Goal: Information Seeking & Learning: Learn about a topic

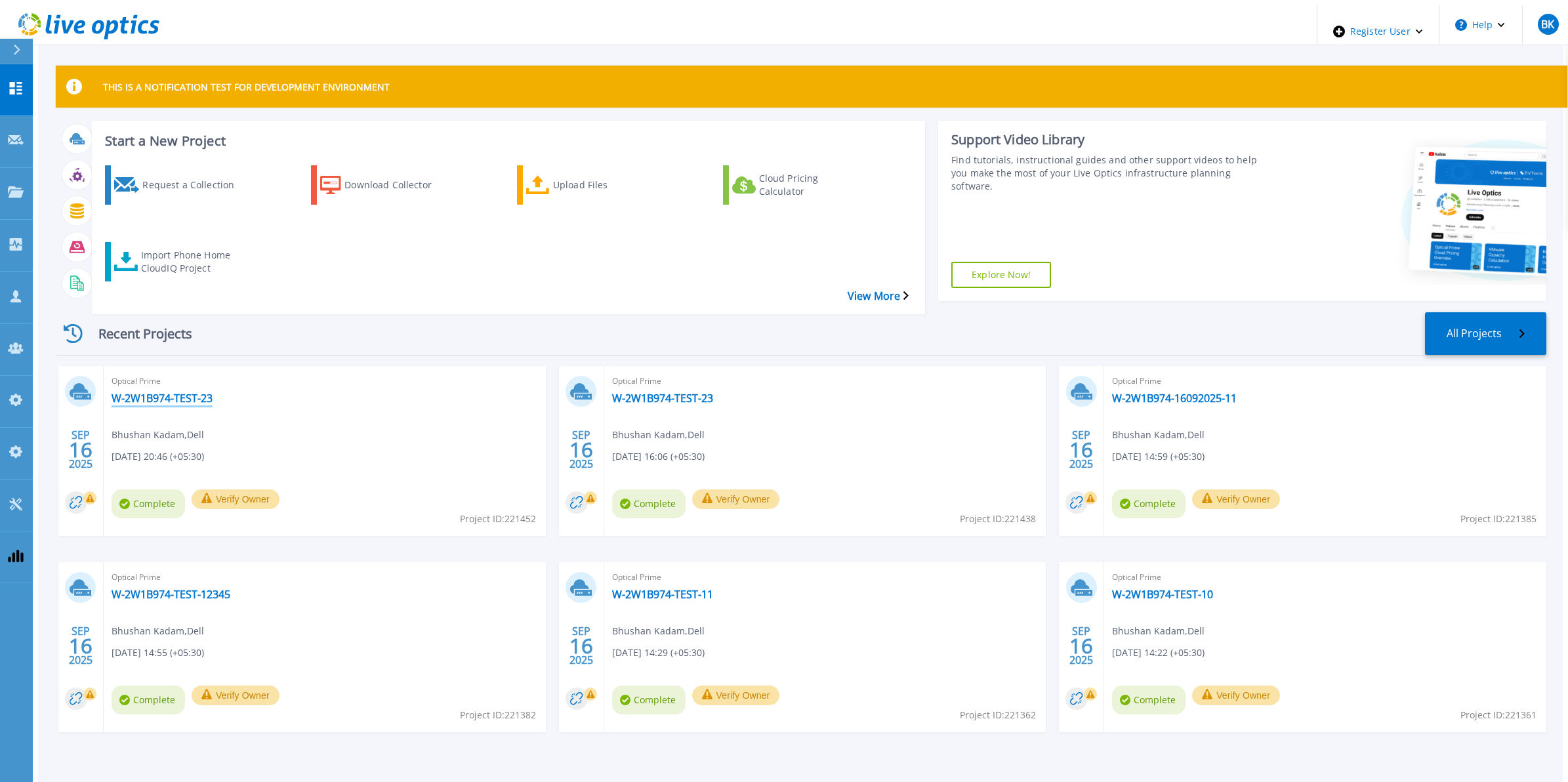
click at [133, 392] on link "W-2W1B974-TEST-23" at bounding box center [162, 398] width 101 height 13
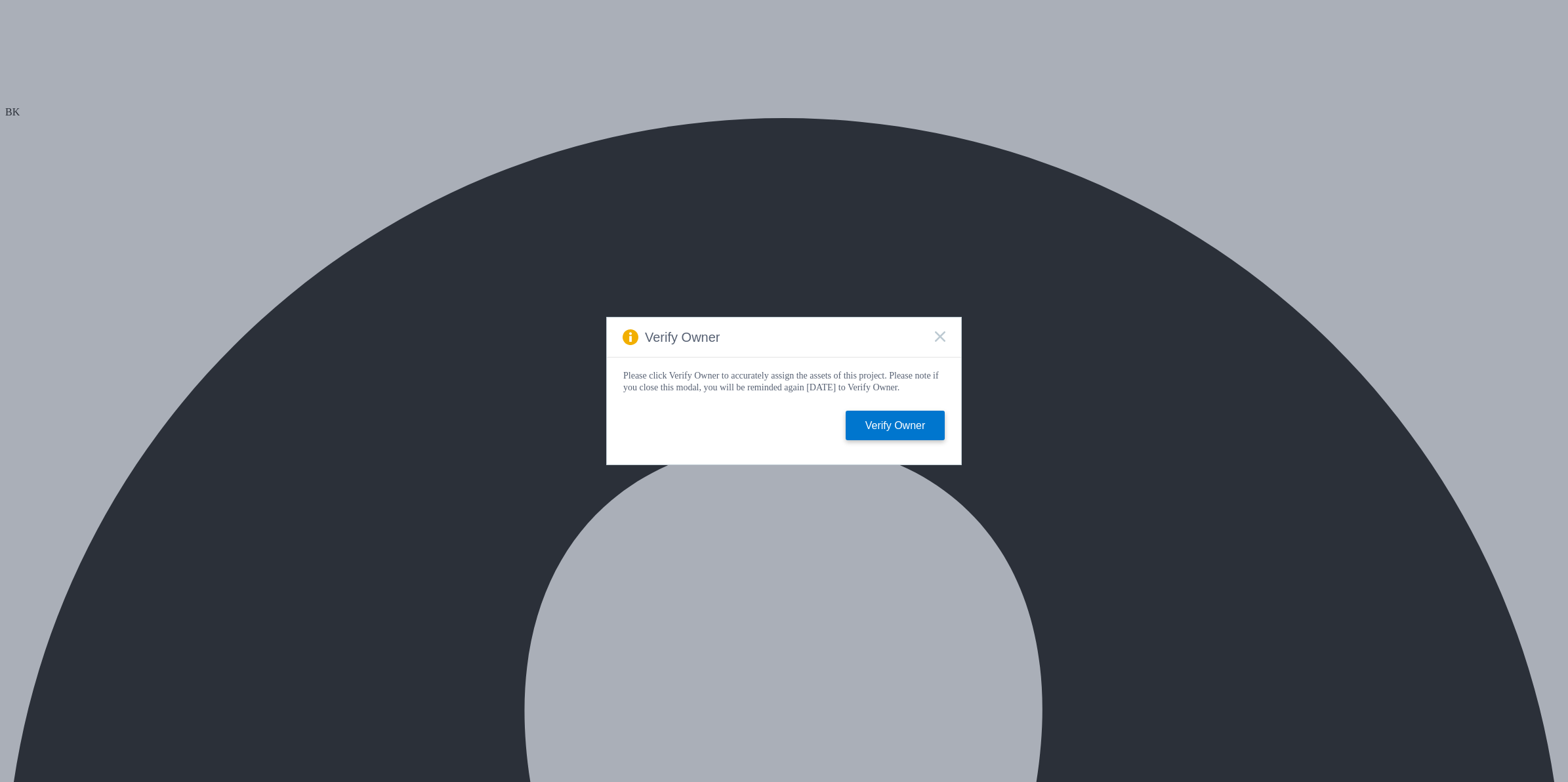
click at [946, 333] on div "Verify Owner" at bounding box center [783, 337] width 354 height 40
click at [941, 335] on rect at bounding box center [940, 336] width 11 height 11
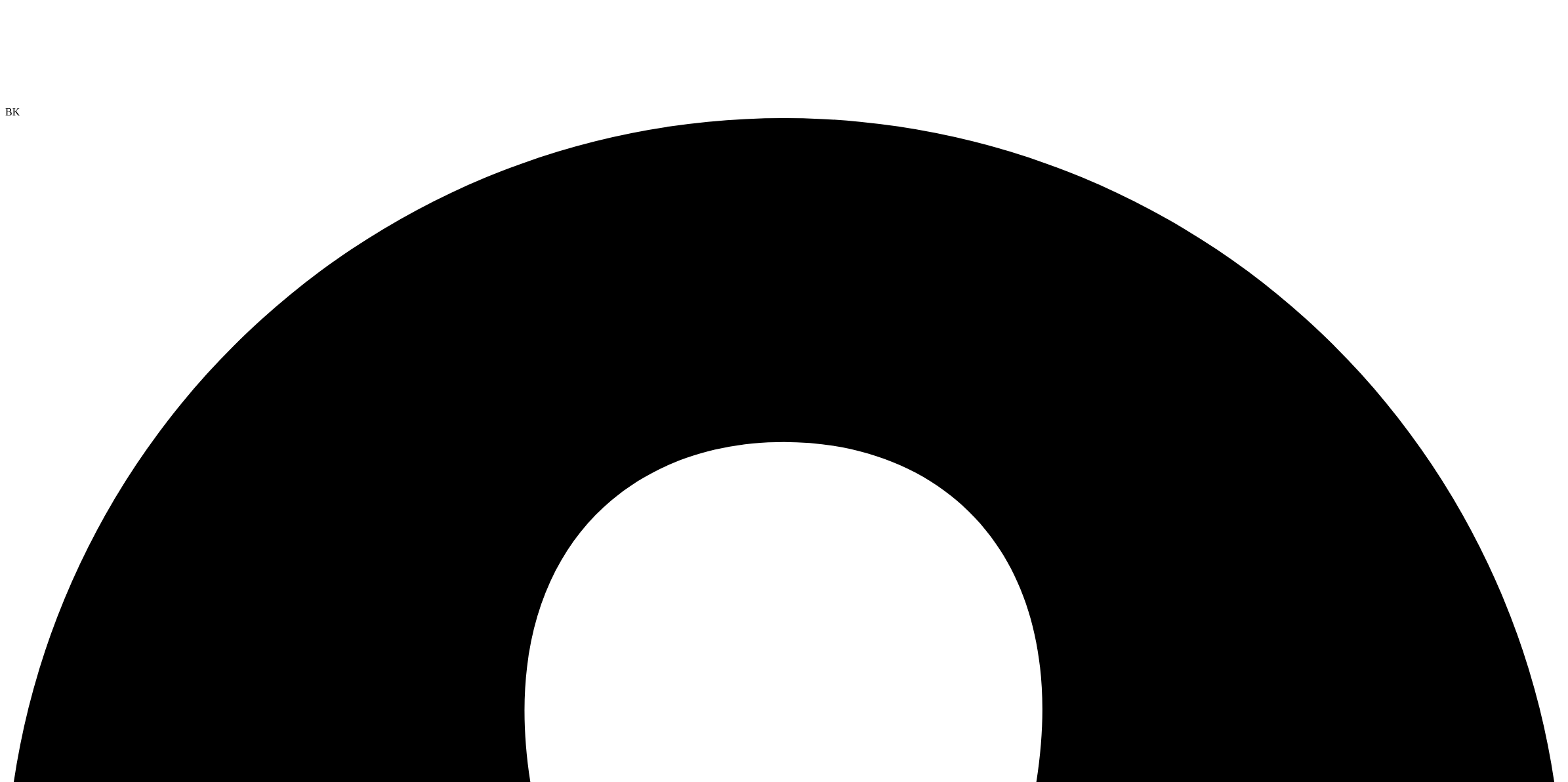
select select "USEast"
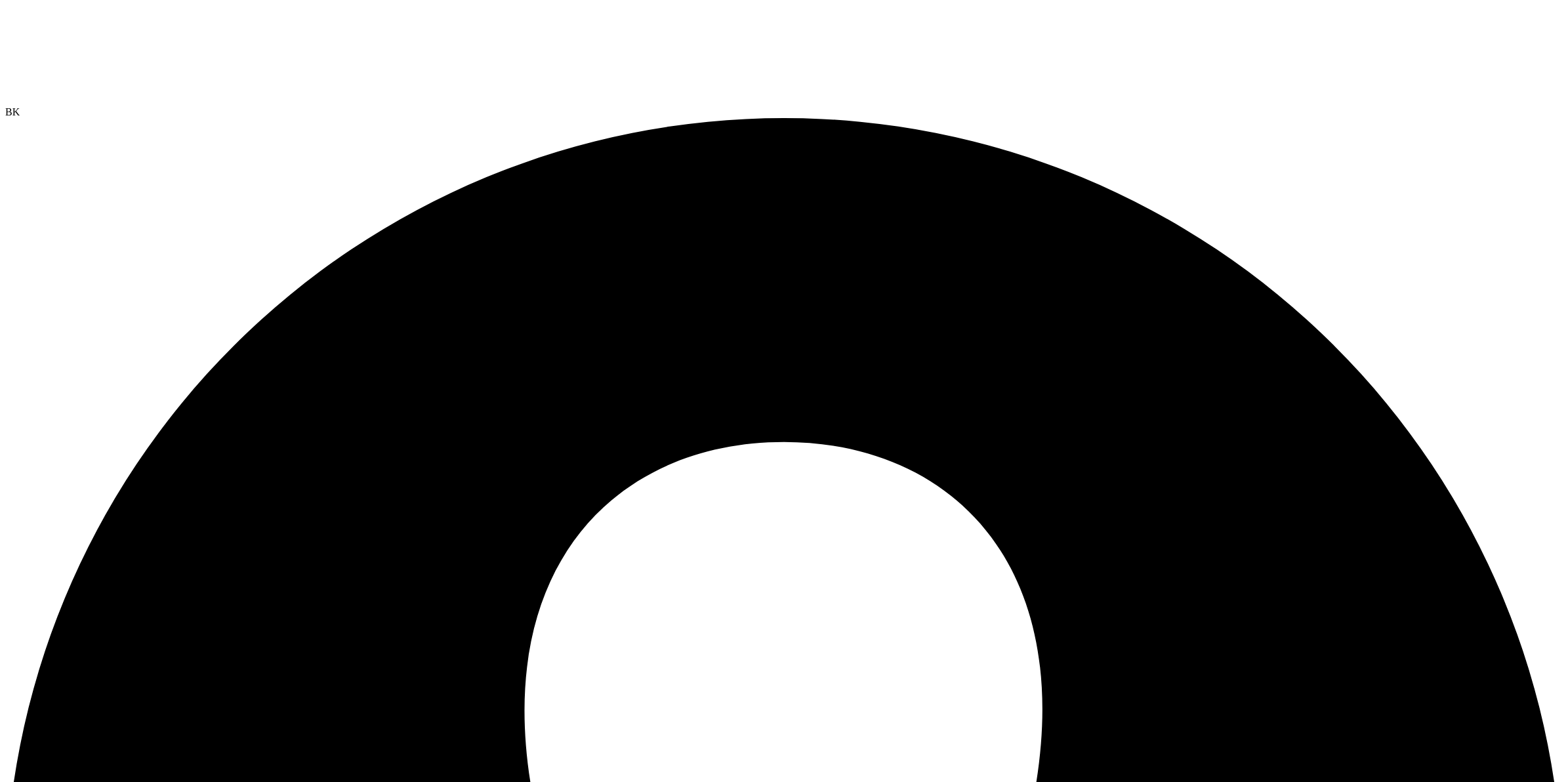
select select "USEast"
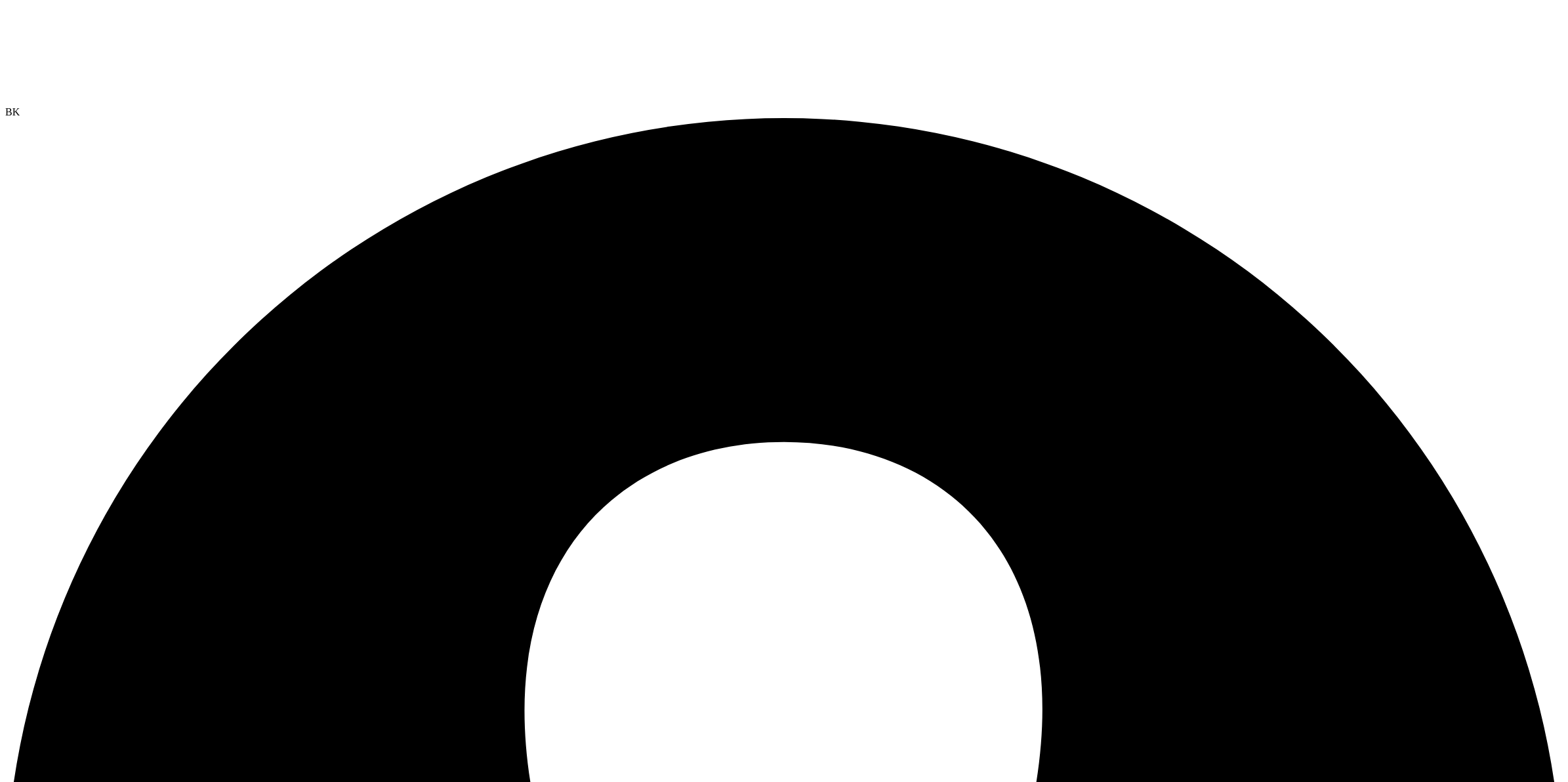
scroll to position [0, 0]
